Goal: Task Accomplishment & Management: Manage account settings

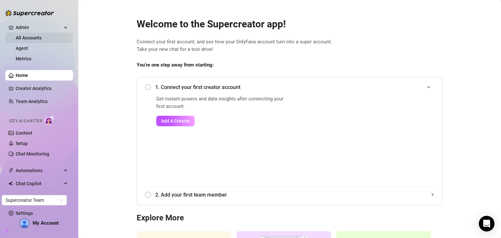
click at [22, 37] on link "All Accounts" at bounding box center [29, 37] width 26 height 5
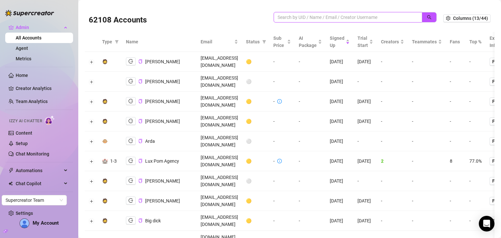
click at [326, 19] on input "search" at bounding box center [345, 17] width 135 height 7
paste input "So happy to hear that! We're thrilled that Supercreator has made such a positiv…"
type input "So happy to hear that! We're thrilled that Supercreator has made such a positiv…"
click at [327, 19] on input "So happy to hear that! We're thrilled that Supercreator has made such a positiv…" at bounding box center [345, 17] width 135 height 7
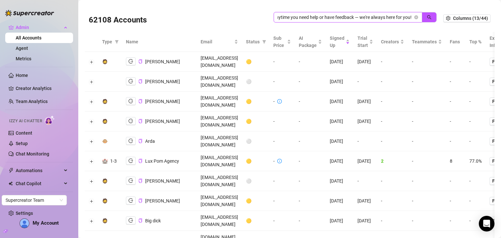
click at [327, 19] on input "So happy to hear that! We're thrilled that Supercreator has made such a positiv…" at bounding box center [345, 17] width 135 height 7
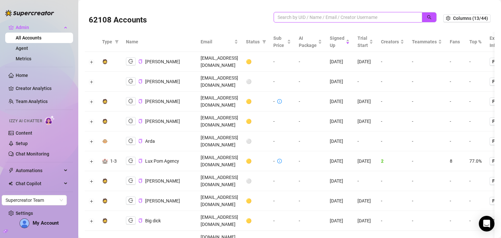
click at [339, 15] on input "search" at bounding box center [345, 17] width 135 height 7
paste input "lizziestar6922@gmail.com"
type input "lizziestar6922@gmail.com"
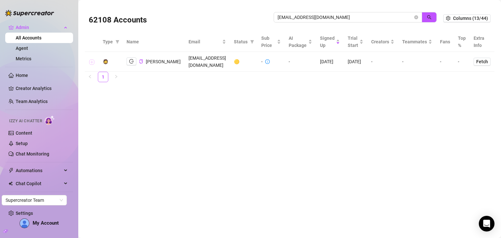
click at [90, 62] on button "Expand row" at bounding box center [91, 61] width 5 height 5
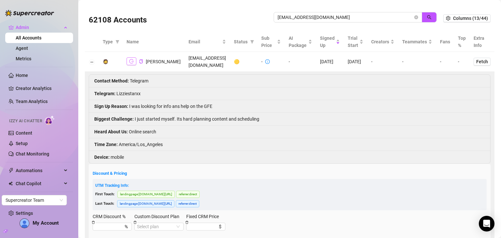
click at [131, 62] on icon "logout" at bounding box center [131, 61] width 5 height 5
click at [415, 18] on icon "close-circle" at bounding box center [417, 17] width 4 height 4
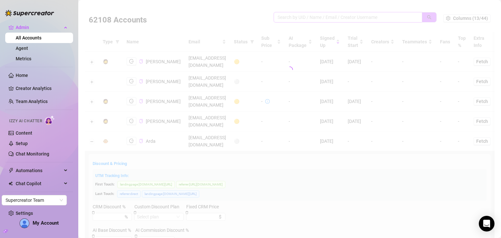
paste input "keelaokeeffe@outlook.com"
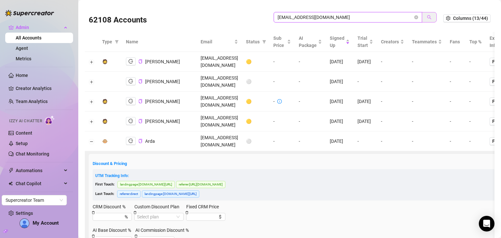
click at [427, 16] on icon "search" at bounding box center [429, 17] width 5 height 5
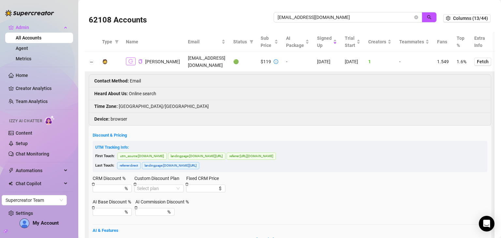
click at [131, 59] on icon "logout" at bounding box center [131, 61] width 5 height 5
drag, startPoint x: 335, startPoint y: 18, endPoint x: 235, endPoint y: 12, distance: 100.4
click at [235, 12] on div "62108 Accounts keelaokeeffe@outlook.com" at bounding box center [266, 18] width 355 height 22
paste input "henandhiveohio@gmail"
type input "[EMAIL_ADDRESS][DOMAIN_NAME]"
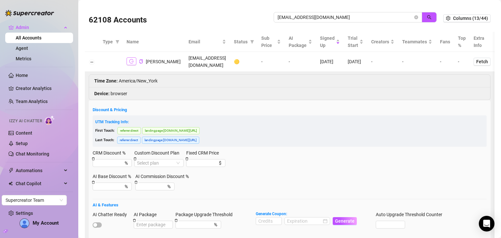
click at [129, 59] on icon "logout" at bounding box center [131, 61] width 5 height 4
click at [133, 60] on icon "logout" at bounding box center [131, 61] width 5 height 5
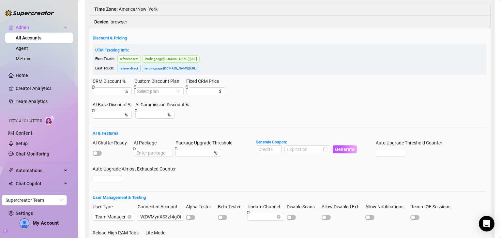
scroll to position [80, 0]
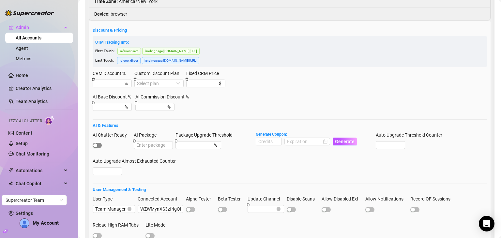
click at [97, 144] on div "button" at bounding box center [95, 146] width 4 height 4
click at [267, 138] on input at bounding box center [268, 141] width 25 height 7
click at [323, 138] on div at bounding box center [307, 141] width 40 height 7
type input "1000"
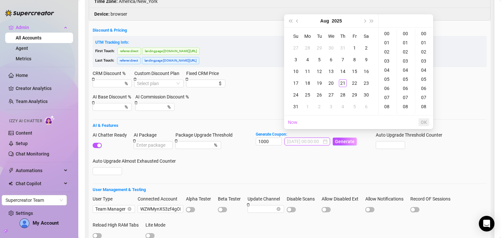
type input "2025-08-01 00:00:00"
click at [364, 20] on span "Next month (PageDown)" at bounding box center [364, 20] width 3 height 3
click at [295, 82] on div "21" at bounding box center [296, 83] width 8 height 8
type input "2025-09-21 00:00:00"
click at [422, 122] on span "OK" at bounding box center [424, 122] width 6 height 5
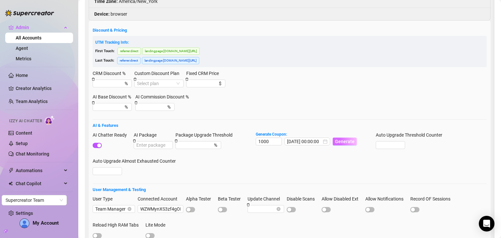
click at [345, 139] on span "Generate" at bounding box center [345, 141] width 20 height 5
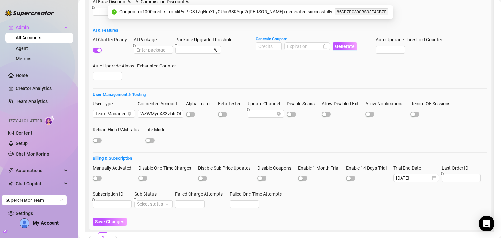
scroll to position [197, 0]
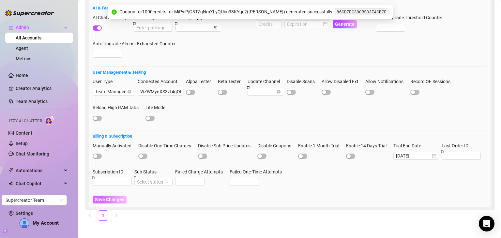
click at [120, 197] on span "Save Changes" at bounding box center [109, 199] width 29 height 5
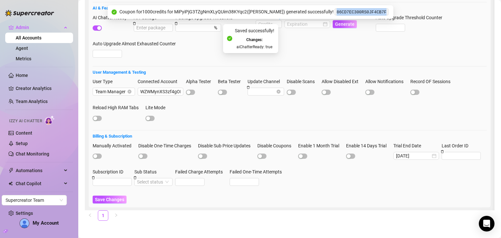
drag, startPoint x: 372, startPoint y: 12, endPoint x: 327, endPoint y: 14, distance: 45.1
click at [335, 14] on code "86CD7EC300RS0JF4CB7F" at bounding box center [362, 11] width 54 height 7
copy code "86CD7EC300RS0JF4CB7F"
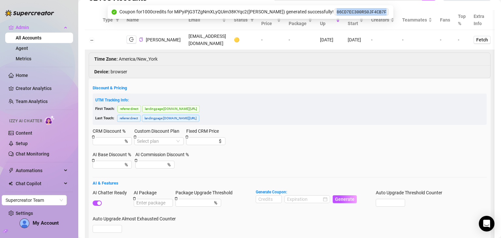
scroll to position [21, 0]
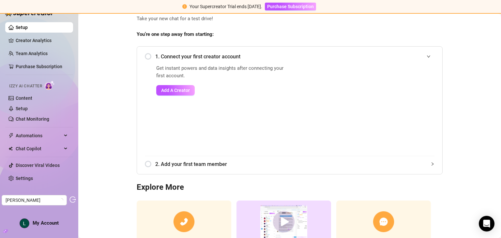
scroll to position [52, 0]
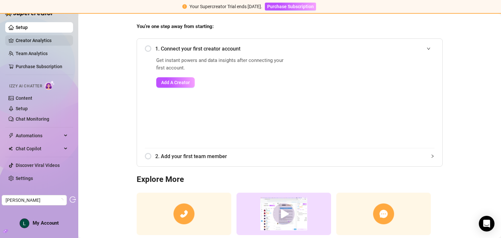
click at [25, 39] on link "Creator Analytics" at bounding box center [42, 40] width 52 height 10
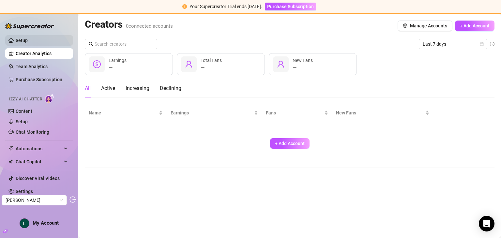
click at [26, 39] on link "Setup" at bounding box center [22, 40] width 12 height 5
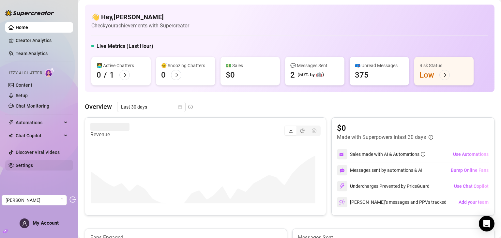
click at [33, 165] on link "Settings" at bounding box center [24, 165] width 17 height 5
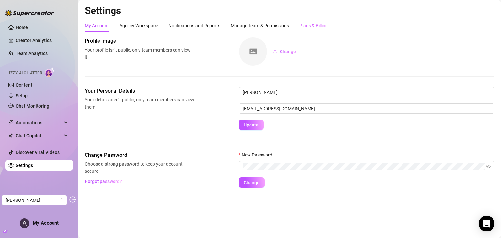
click at [319, 21] on div "Plans & Billing" at bounding box center [314, 26] width 28 height 12
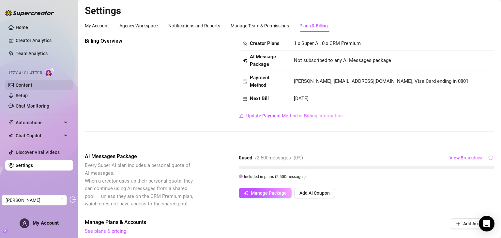
click at [32, 85] on link "Content" at bounding box center [24, 85] width 17 height 5
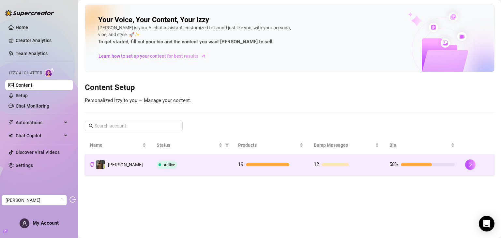
click at [229, 167] on td "Active" at bounding box center [191, 164] width 81 height 21
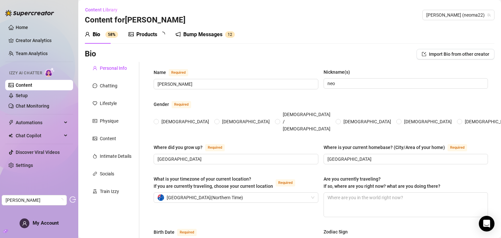
radio input "true"
type input "January 22nd, 2006"
click at [106, 88] on div "Chatting" at bounding box center [109, 85] width 18 height 7
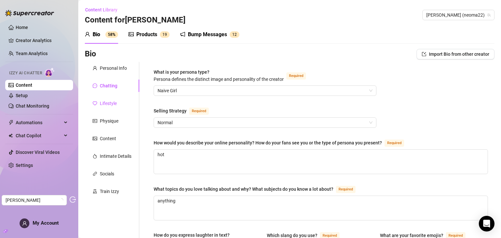
click at [112, 103] on div "Lifestyle" at bounding box center [108, 103] width 17 height 7
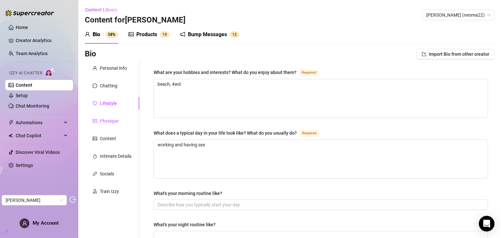
click at [105, 121] on div "Physique" at bounding box center [109, 120] width 19 height 7
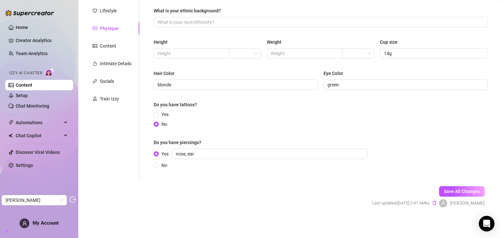
scroll to position [21, 0]
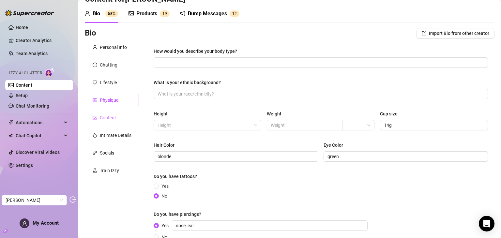
click at [111, 114] on div "Content" at bounding box center [112, 118] width 55 height 12
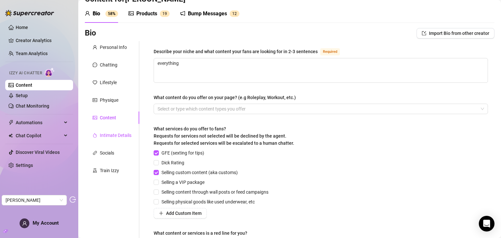
click at [112, 135] on div "Intimate Details" at bounding box center [116, 135] width 32 height 7
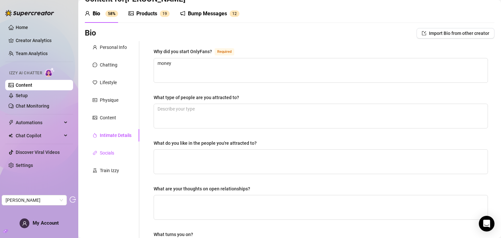
click at [107, 153] on div "Socials" at bounding box center [107, 152] width 14 height 7
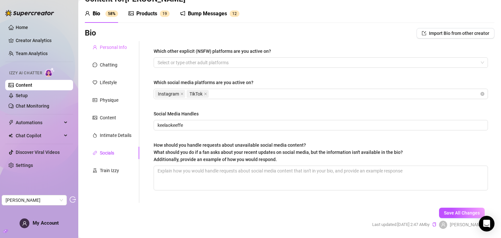
click at [118, 51] on div "Personal Info" at bounding box center [112, 47] width 55 height 12
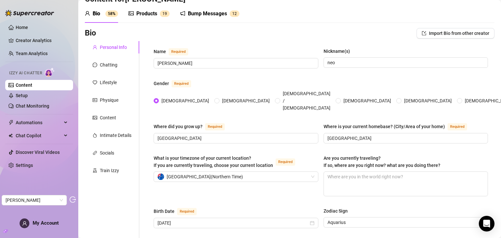
click at [148, 14] on div "Products" at bounding box center [146, 14] width 21 height 8
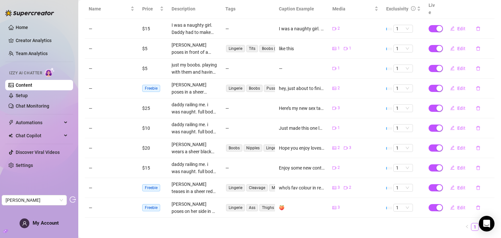
scroll to position [135, 0]
click at [451, 84] on button "Edit" at bounding box center [458, 89] width 26 height 10
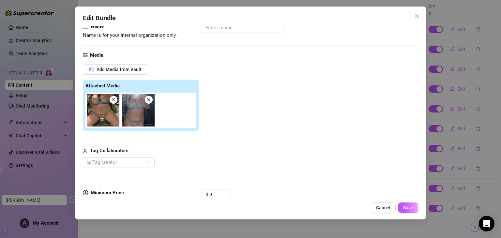
scroll to position [0, 0]
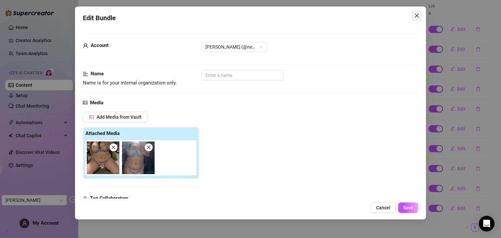
click at [416, 16] on icon "close" at bounding box center [417, 16] width 4 height 4
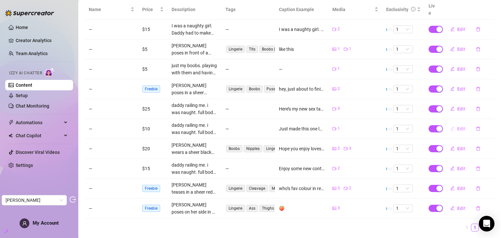
click at [458, 126] on span "Edit" at bounding box center [462, 128] width 8 height 5
type textarea "Just made this one last night. I hope you enjoy me getting fucked xx"
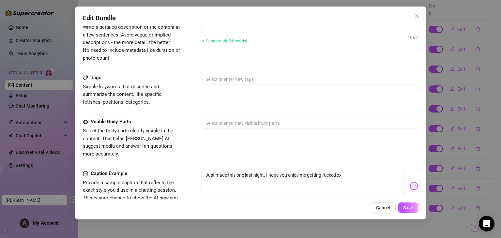
scroll to position [296, 0]
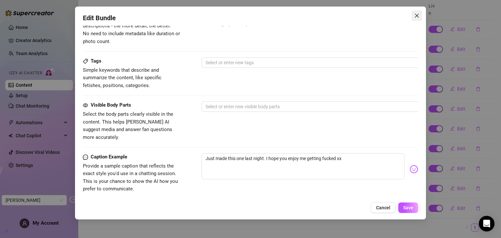
click at [418, 15] on icon "close" at bounding box center [417, 15] width 5 height 5
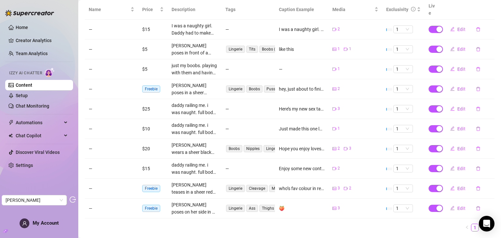
scroll to position [44, 0]
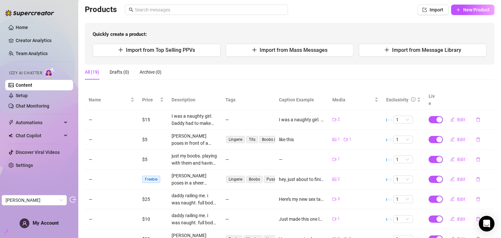
click at [32, 87] on link "Content" at bounding box center [24, 85] width 17 height 5
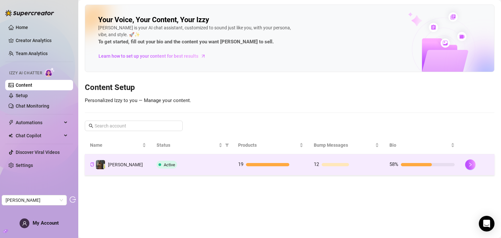
click at [224, 165] on div "Active" at bounding box center [192, 165] width 71 height 8
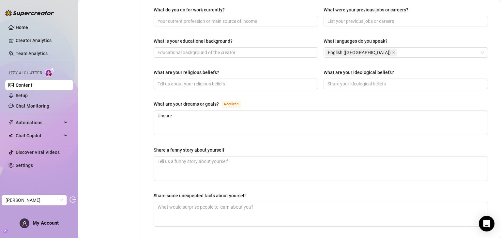
scroll to position [324, 0]
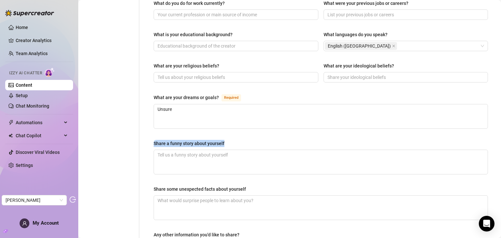
drag, startPoint x: 229, startPoint y: 130, endPoint x: 144, endPoint y: 136, distance: 85.4
click at [144, 136] on div "Name Required Neoma Nickname(s) neo Gender Required Female Male Non-Binary / Ge…" at bounding box center [316, 8] width 355 height 540
copy div "Share a funny story about yourself"
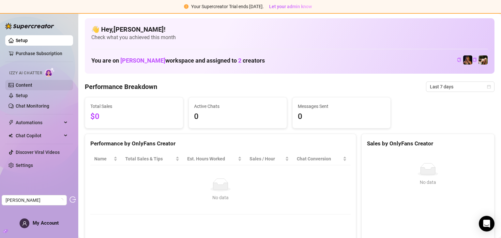
click at [27, 84] on link "Content" at bounding box center [24, 85] width 17 height 5
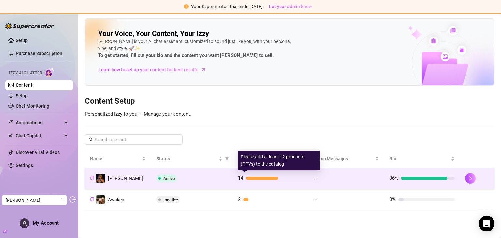
click at [285, 181] on div "14" at bounding box center [270, 179] width 65 height 8
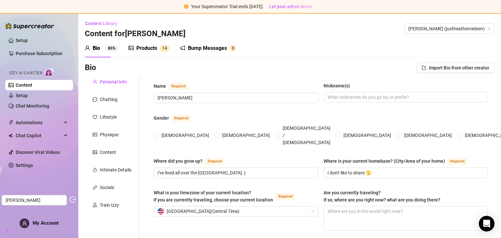
radio input "true"
type input "January 6th, 1995"
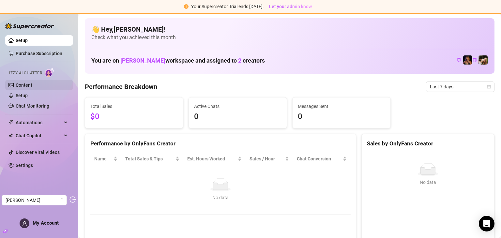
click at [26, 85] on link "Content" at bounding box center [24, 85] width 17 height 5
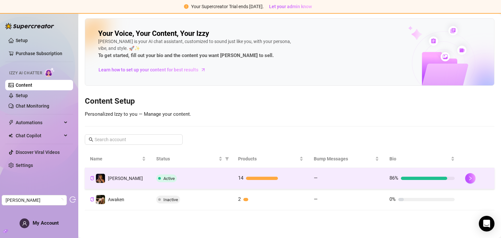
click at [205, 179] on div "Active" at bounding box center [191, 179] width 71 height 8
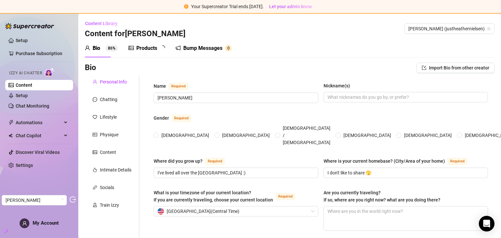
radio input "true"
type input "[DATE]"
click at [31, 164] on link "Settings" at bounding box center [24, 165] width 17 height 5
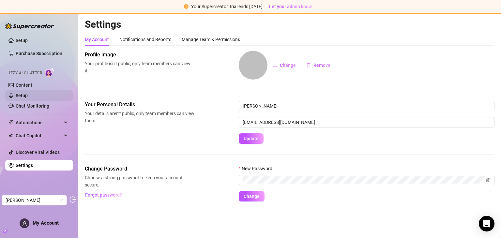
click at [28, 96] on link "Setup" at bounding box center [22, 95] width 12 height 5
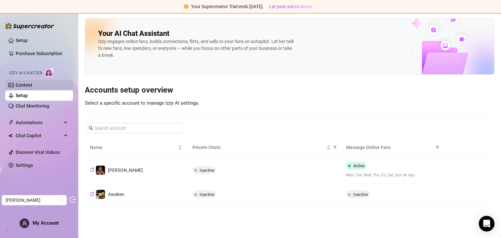
click at [24, 83] on link "Content" at bounding box center [24, 85] width 17 height 5
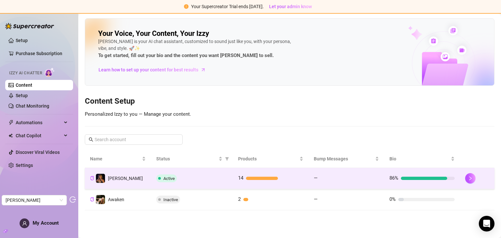
click at [202, 180] on div "Active" at bounding box center [191, 179] width 71 height 8
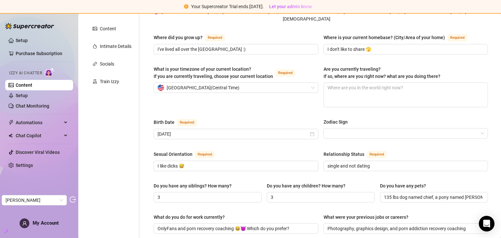
scroll to position [22, 0]
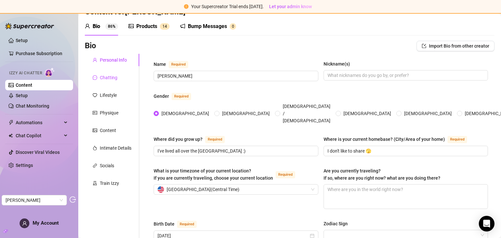
click at [112, 80] on div "Chatting" at bounding box center [109, 77] width 18 height 7
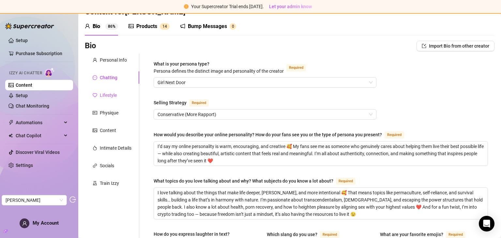
click at [112, 92] on div "Lifestyle" at bounding box center [108, 95] width 17 height 7
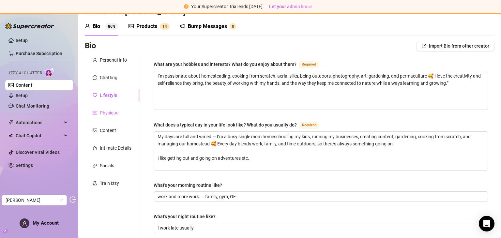
click at [105, 117] on div "Physique" at bounding box center [112, 113] width 55 height 12
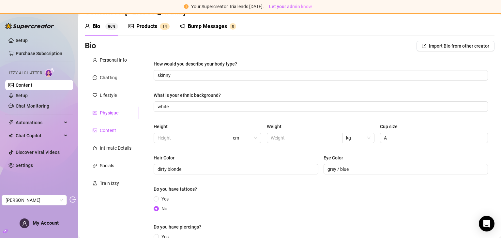
click at [105, 128] on div "Content" at bounding box center [108, 130] width 16 height 7
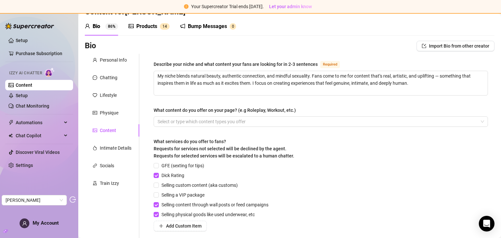
click at [148, 28] on div "Products" at bounding box center [146, 27] width 21 height 8
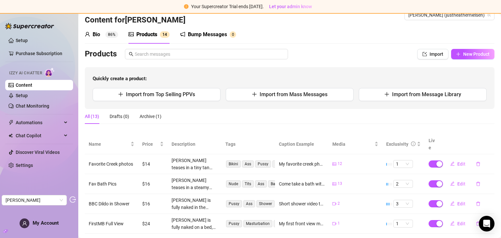
scroll to position [0, 0]
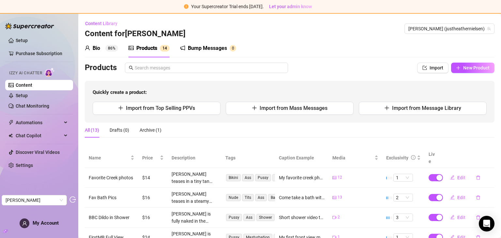
click at [102, 52] on div "Bio 86%" at bounding box center [101, 48] width 33 height 8
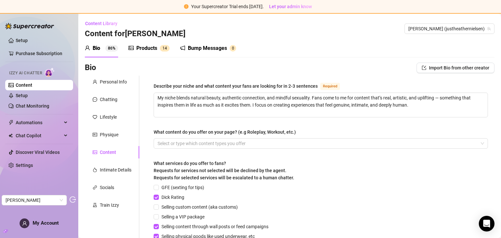
click at [139, 42] on div "Products 1 4" at bounding box center [149, 48] width 41 height 18
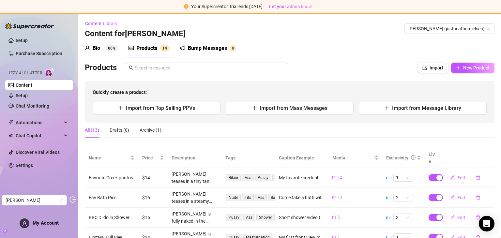
click at [94, 48] on div "Bio" at bounding box center [97, 48] width 8 height 8
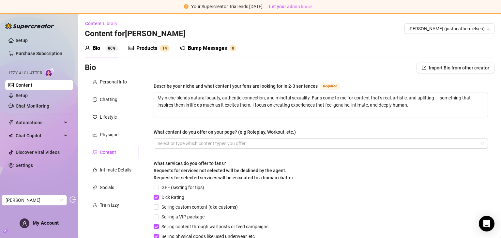
click at [103, 48] on div "Bio 86%" at bounding box center [101, 48] width 33 height 8
click at [107, 80] on div "Personal Info" at bounding box center [113, 81] width 27 height 7
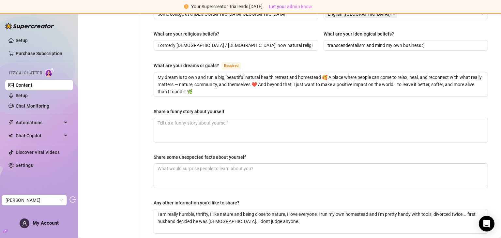
scroll to position [377, 0]
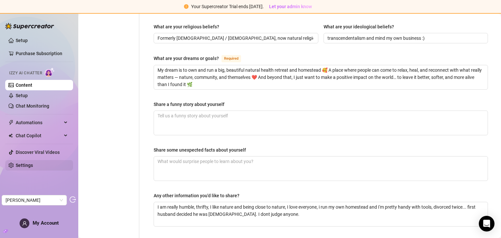
click at [29, 167] on link "Settings" at bounding box center [24, 165] width 17 height 5
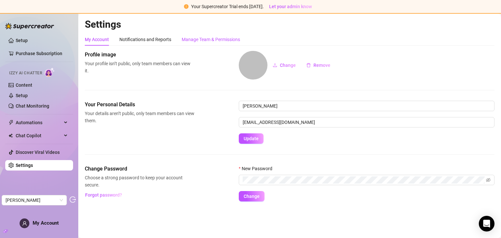
click at [211, 41] on div "Manage Team & Permissions" at bounding box center [211, 39] width 58 height 7
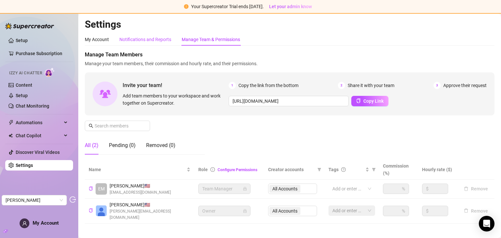
click at [156, 39] on div "Notifications and Reports" at bounding box center [145, 39] width 52 height 7
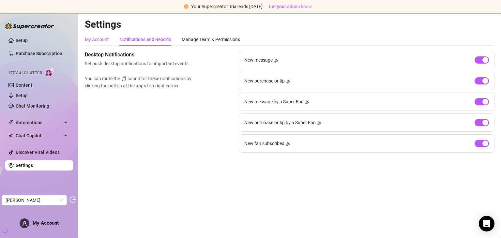
click at [103, 39] on div "My Account" at bounding box center [97, 39] width 24 height 7
